Goal: Find specific page/section: Find specific page/section

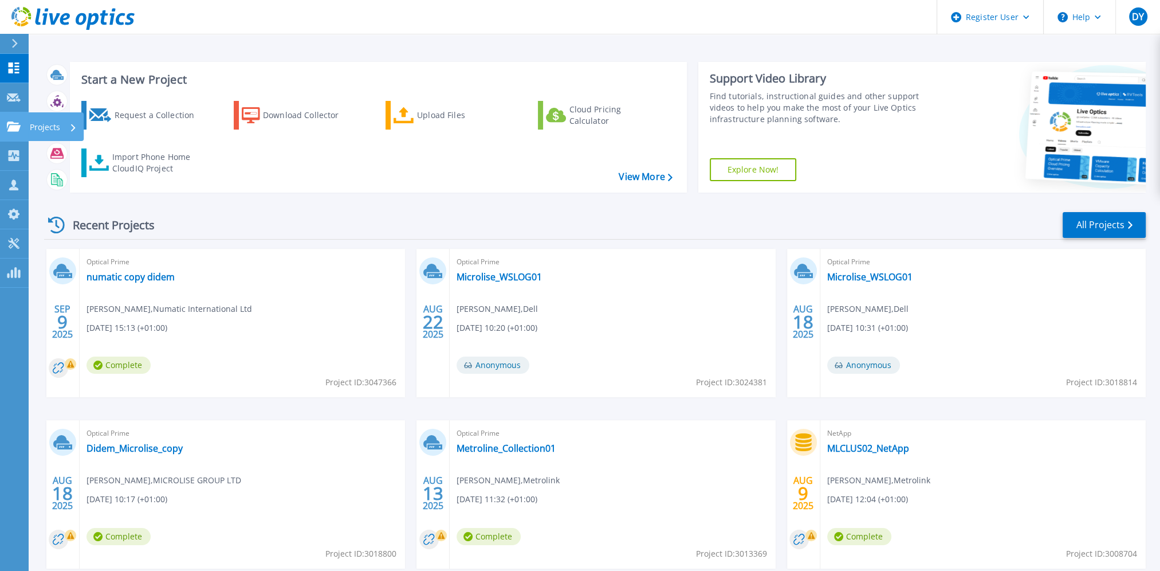
click at [50, 128] on p "Projects" at bounding box center [45, 127] width 30 height 30
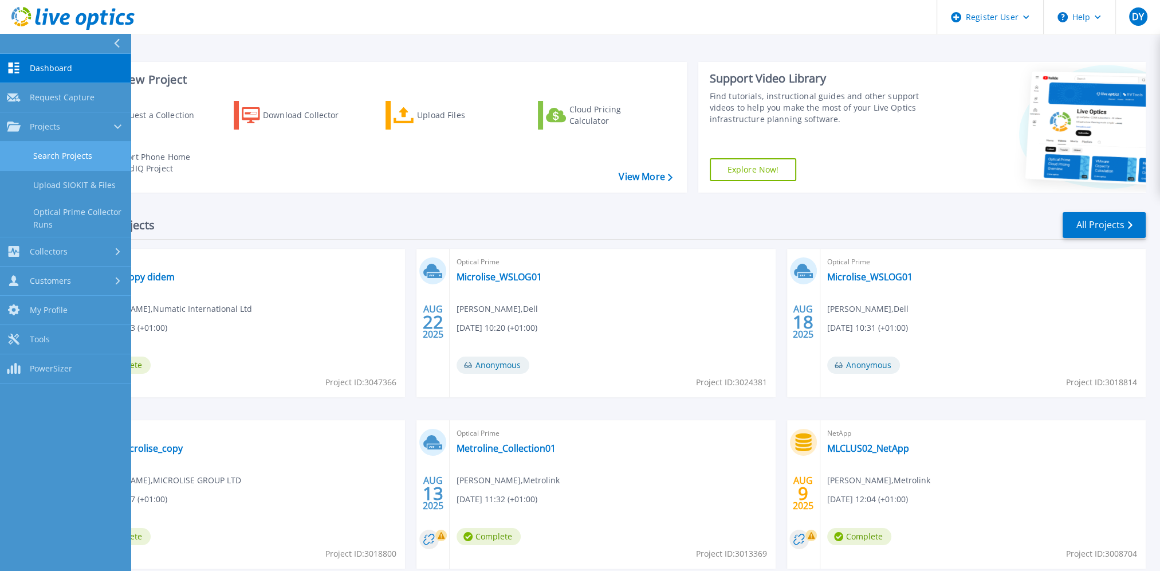
click at [54, 159] on link "Search Projects" at bounding box center [65, 155] width 131 height 29
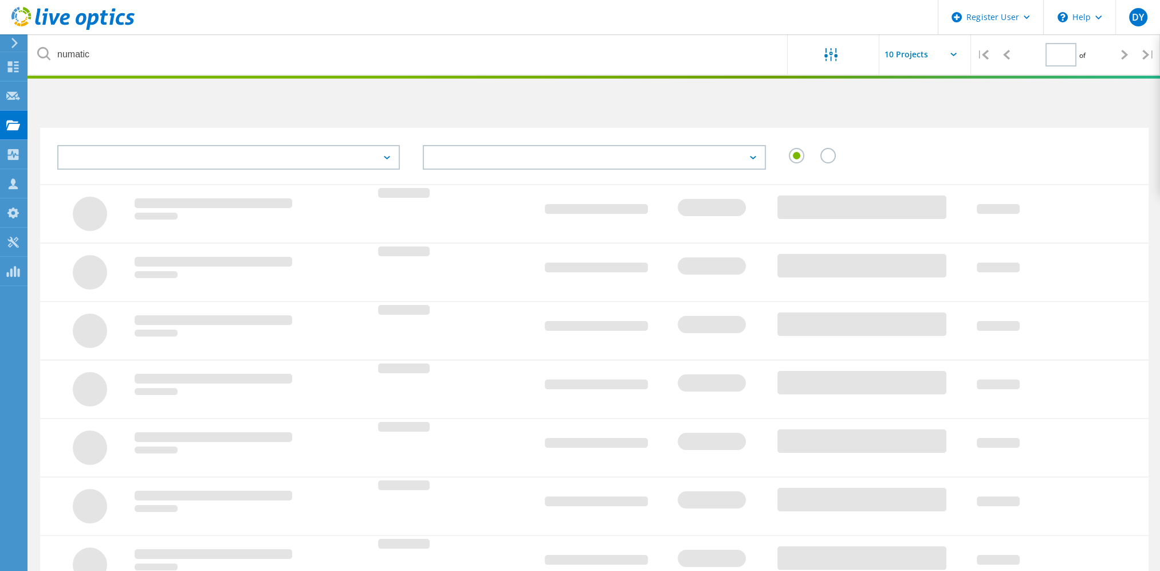
type input "1"
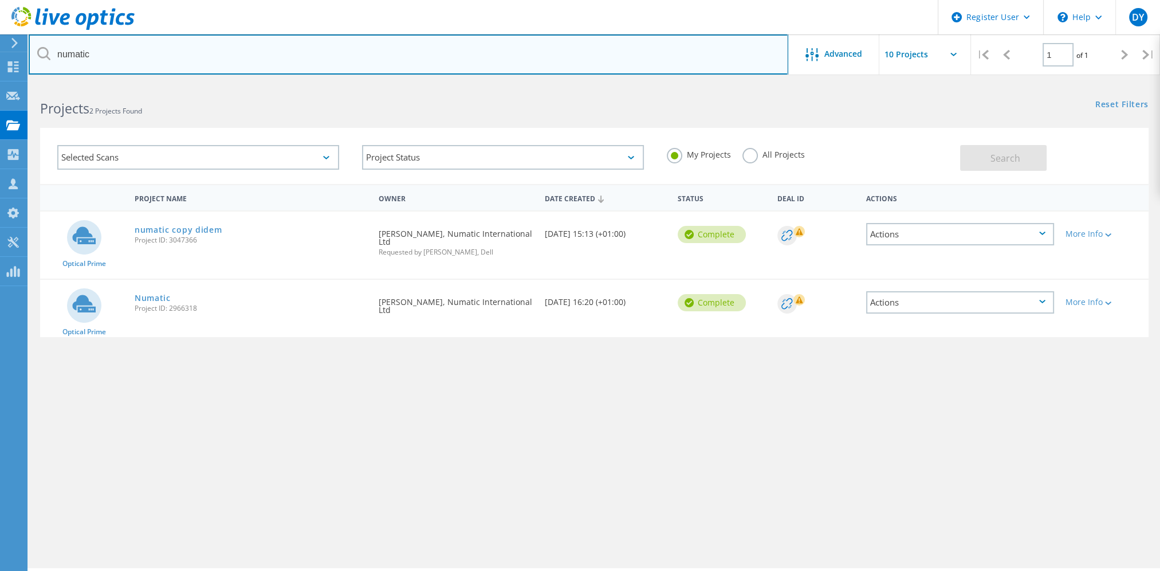
click at [72, 45] on input "numatic" at bounding box center [409, 54] width 760 height 40
click at [77, 46] on input "numatic" at bounding box center [409, 54] width 760 height 40
type input "westland"
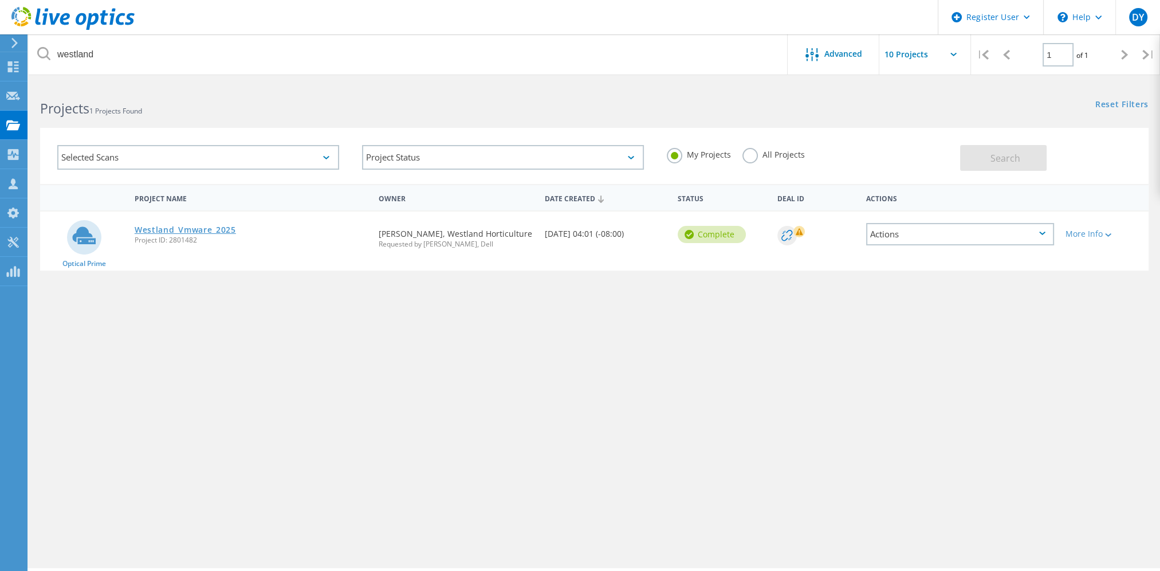
click at [172, 229] on link "Westland_Vmware_2025" at bounding box center [185, 230] width 101 height 8
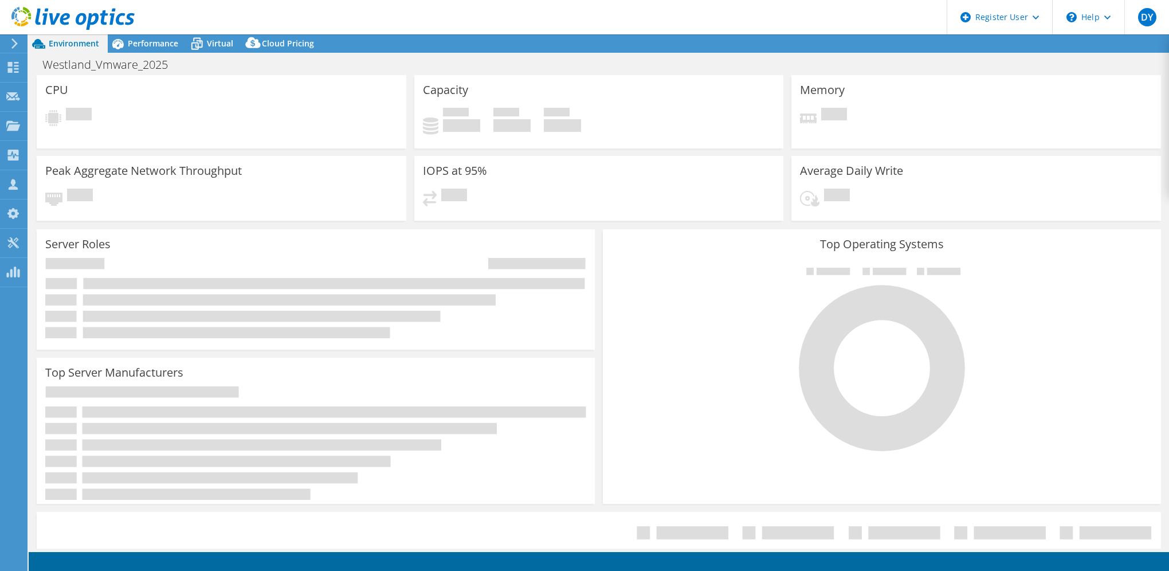
select select "USD"
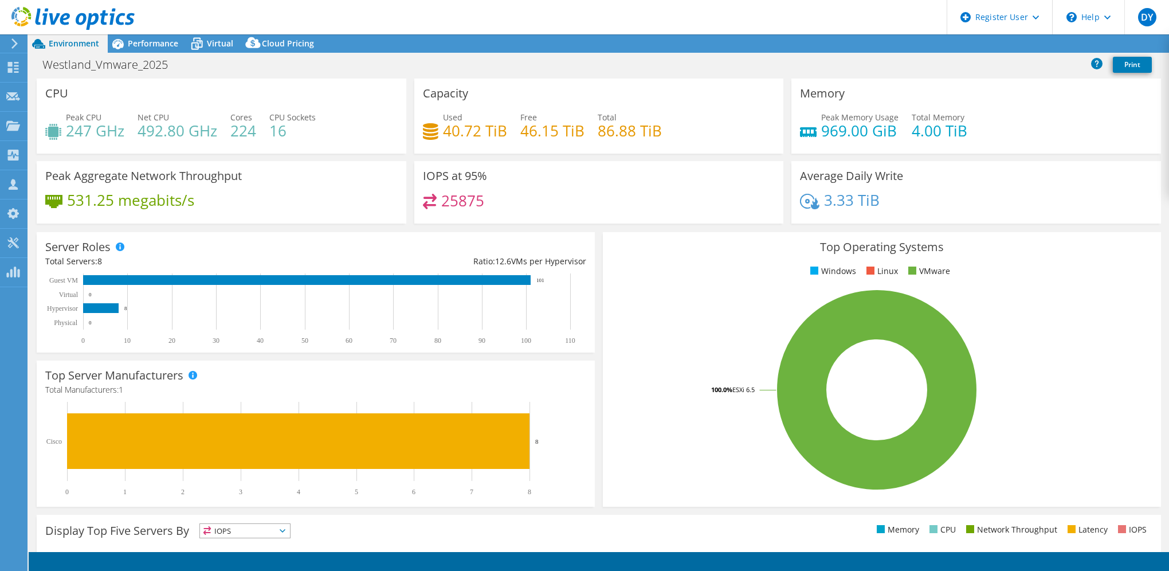
select select "EULondon"
click at [11, 45] on icon at bounding box center [14, 43] width 9 height 10
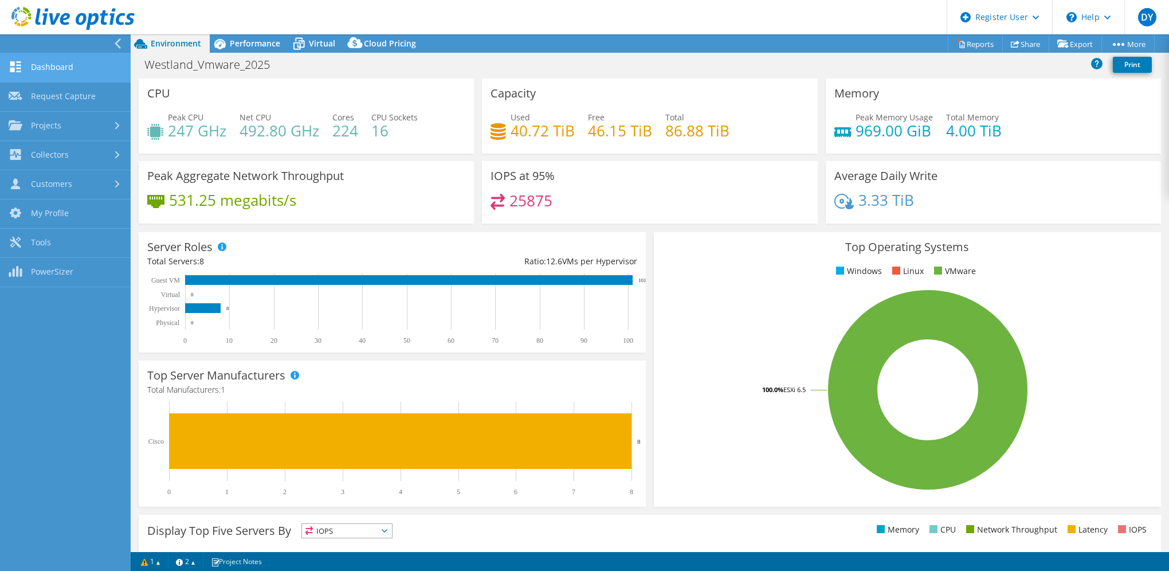
click at [53, 69] on link "Dashboard" at bounding box center [65, 67] width 131 height 29
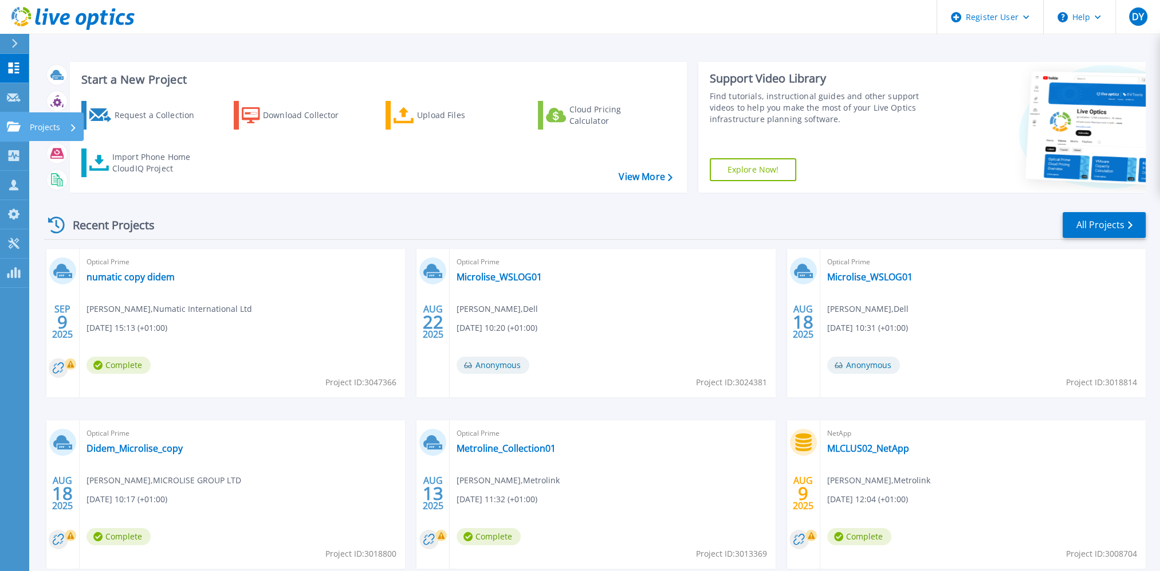
click at [60, 129] on div "Projects" at bounding box center [53, 127] width 47 height 30
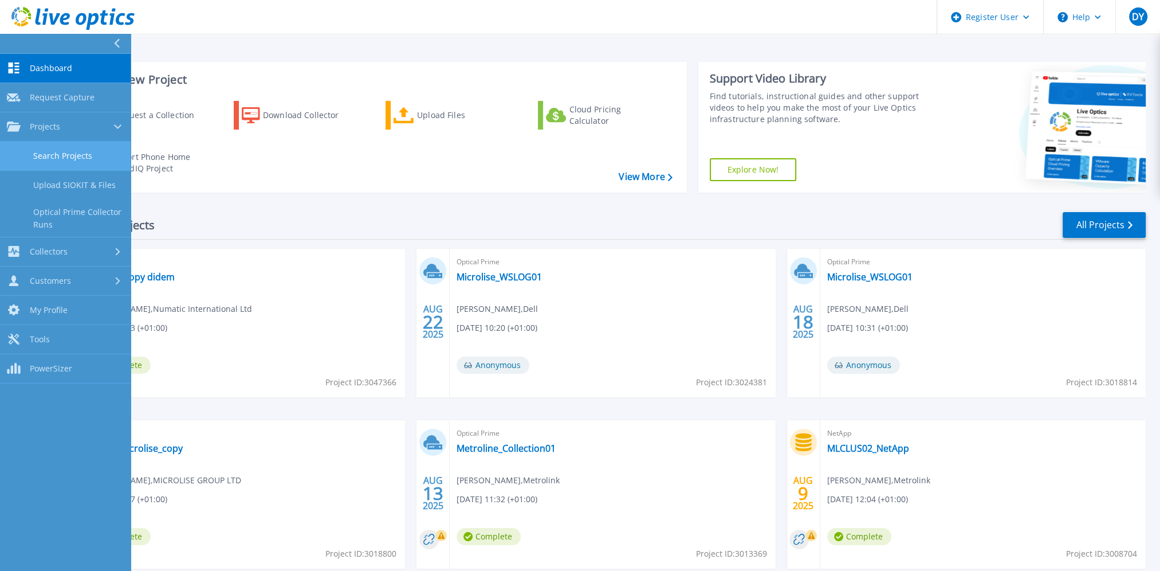
click at [74, 154] on link "Search Projects" at bounding box center [65, 155] width 131 height 29
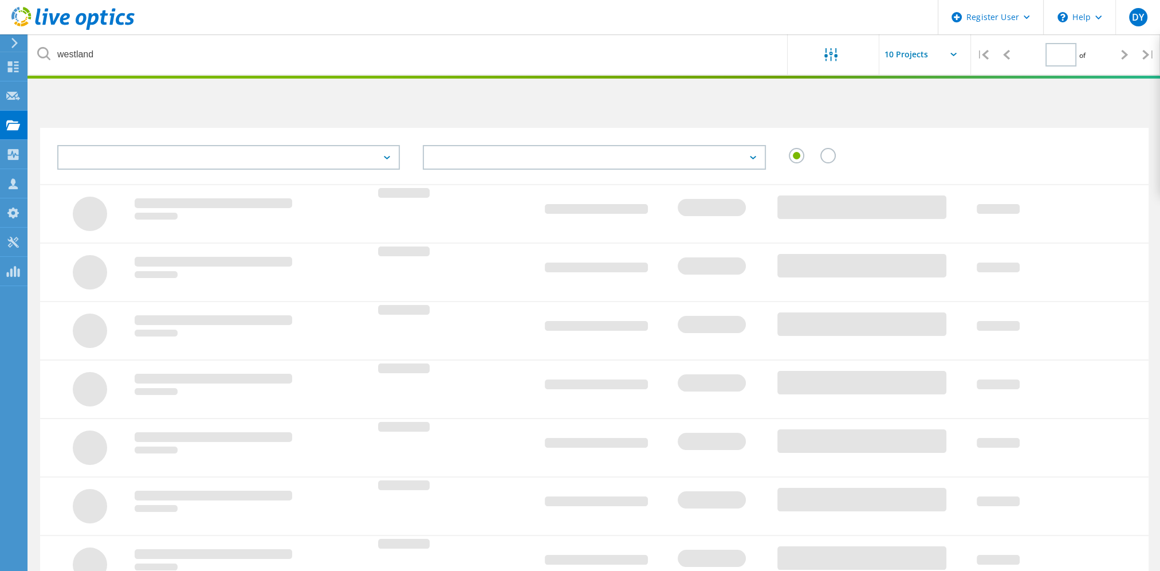
type input "1"
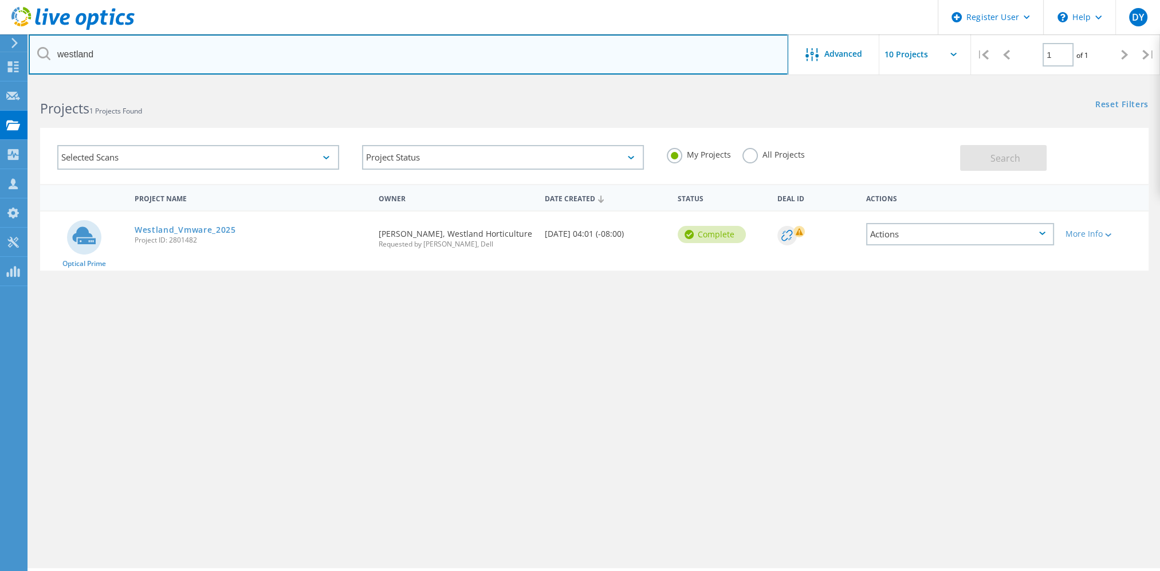
click at [64, 54] on input "westland" at bounding box center [409, 54] width 760 height 40
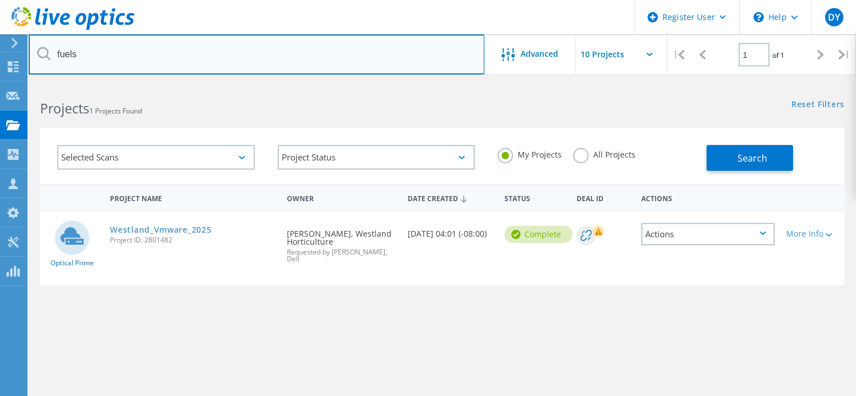
type input "fuels"
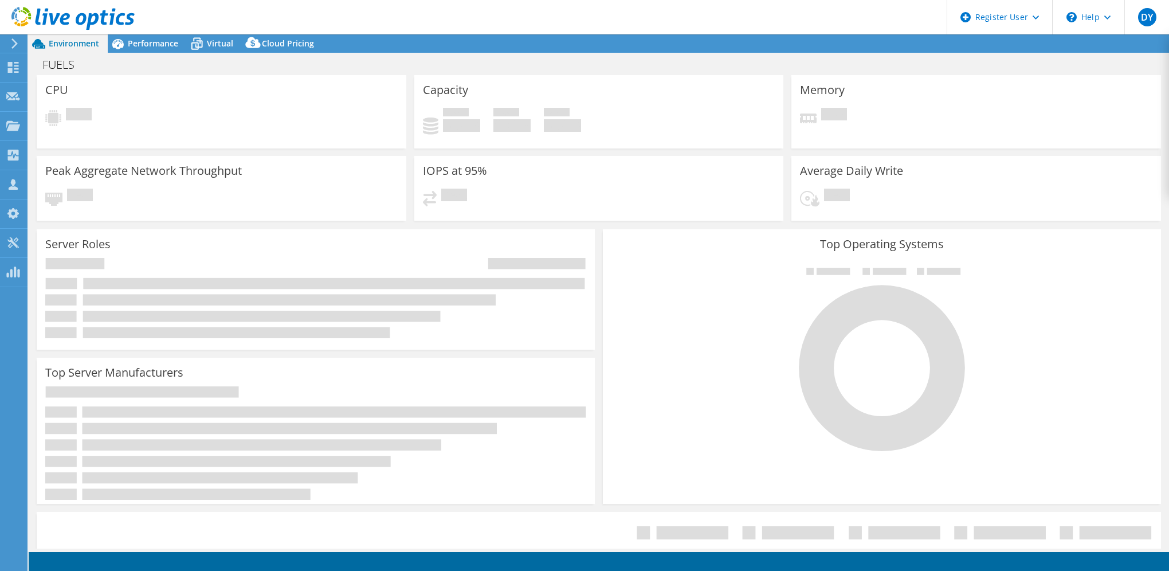
select select "EULondon"
select select "GBP"
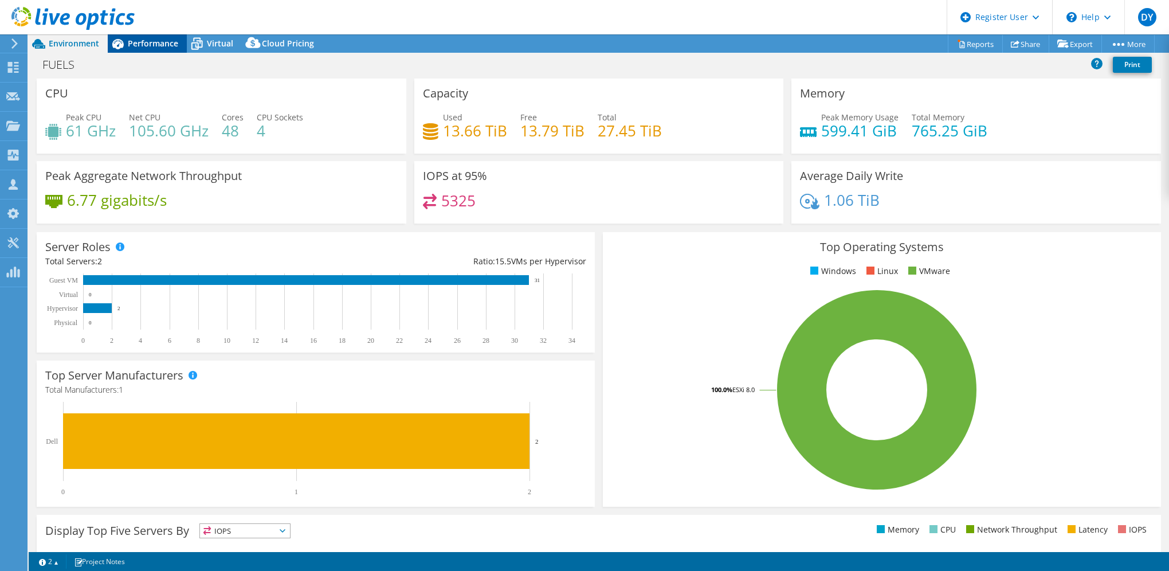
click at [144, 40] on span "Performance" at bounding box center [153, 43] width 50 height 11
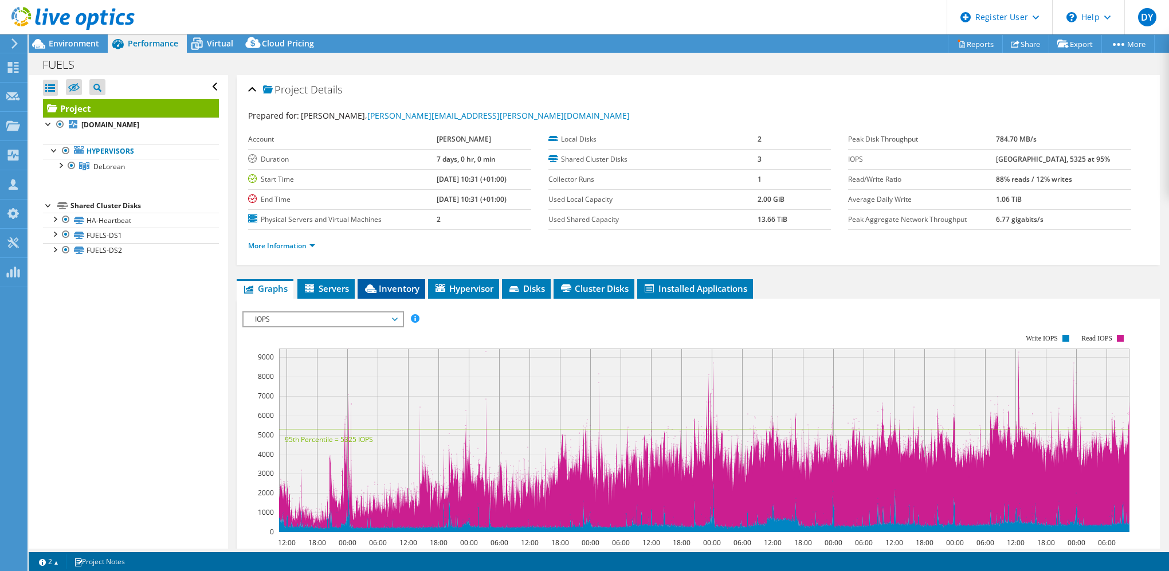
click at [395, 293] on li "Inventory" at bounding box center [391, 288] width 68 height 19
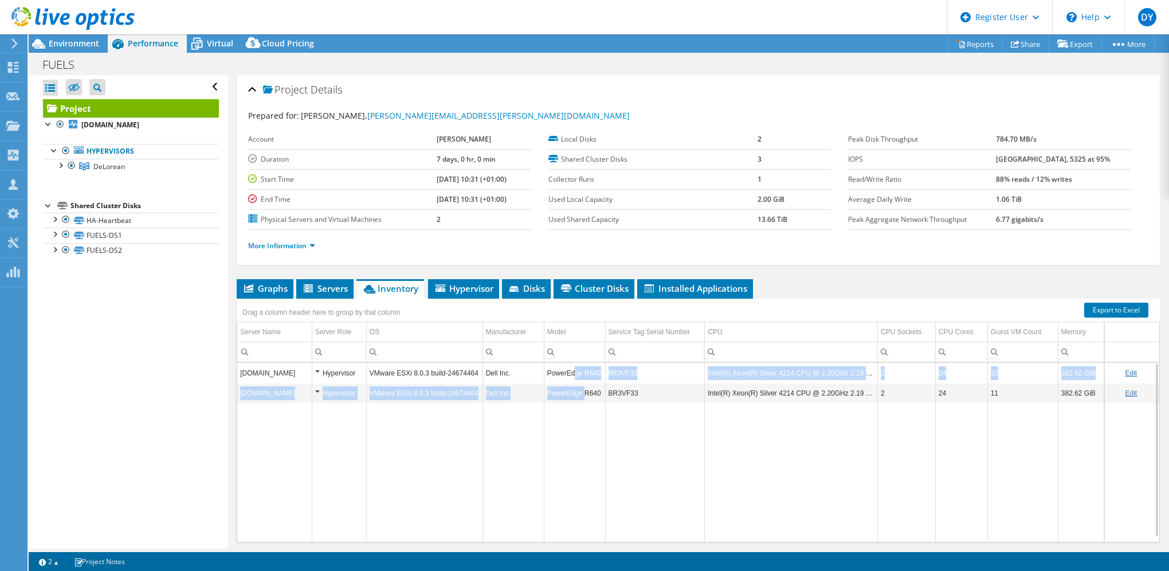
drag, startPoint x: 571, startPoint y: 373, endPoint x: 579, endPoint y: 382, distance: 11.3
click at [579, 382] on tbody "doc.nwf-fuels.co.uk Hypervisor VMware ESXi 8.0.3 build-24674464 Dell Inc. Power…" at bounding box center [698, 452] width 922 height 179
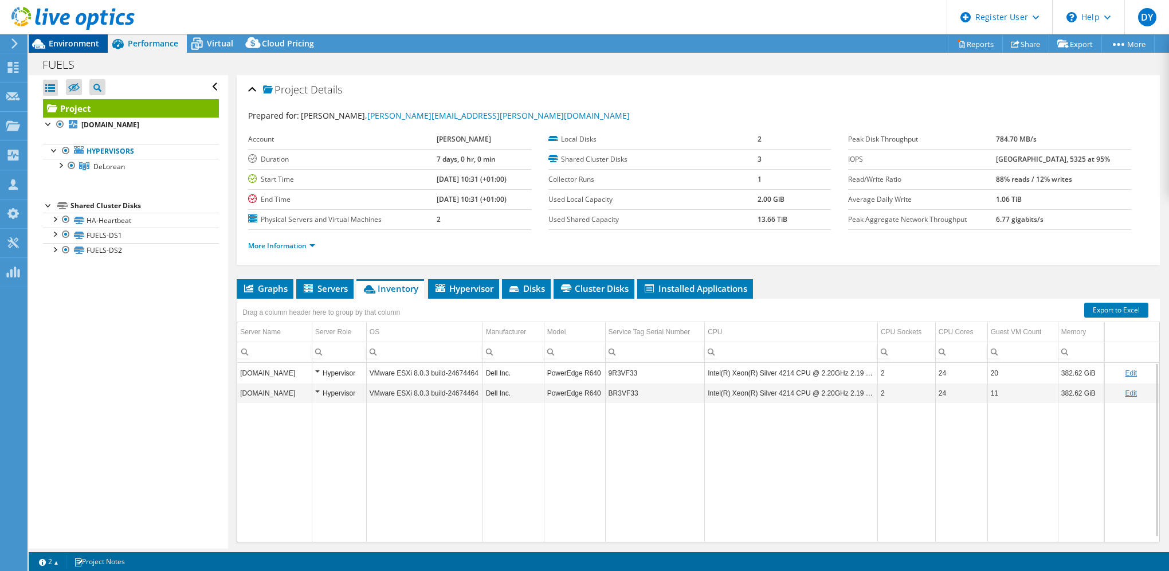
click at [74, 44] on span "Environment" at bounding box center [74, 43] width 50 height 11
